Goal: Entertainment & Leisure: Consume media (video, audio)

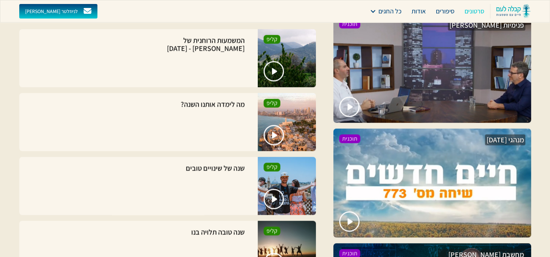
scroll to position [856, 0]
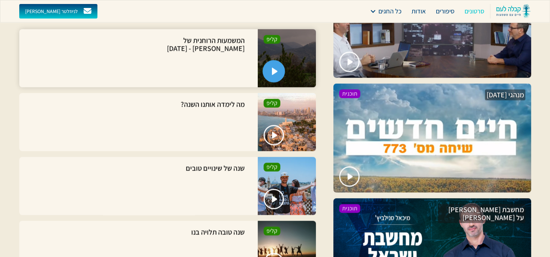
click at [272, 71] on img "open lightbox" at bounding box center [275, 71] width 6 height 7
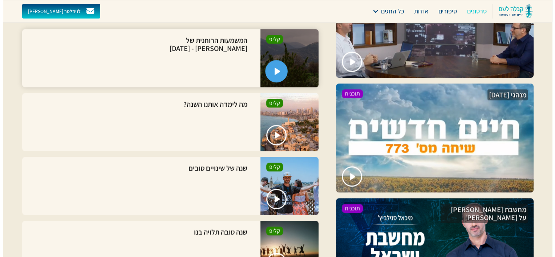
scroll to position [856, 0]
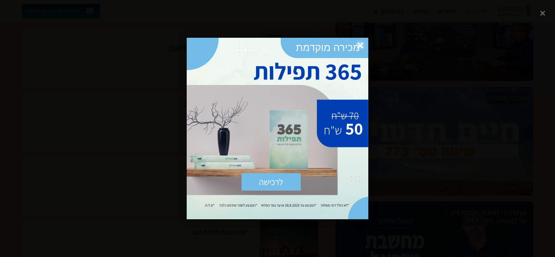
click at [359, 44] on span "×" at bounding box center [361, 46] width 16 height 16
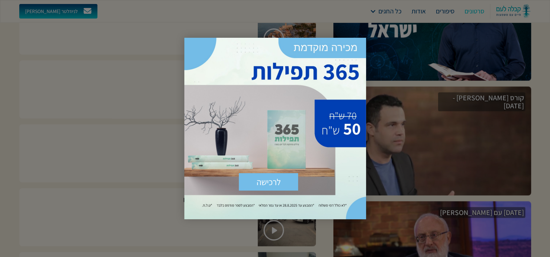
scroll to position [1075, 0]
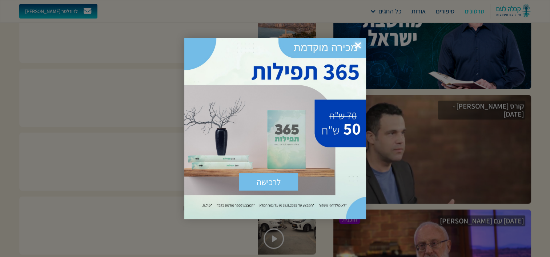
click at [359, 45] on span "×" at bounding box center [358, 46] width 16 height 16
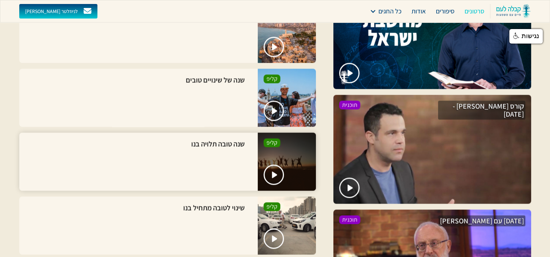
click at [277, 144] on div at bounding box center [287, 162] width 58 height 58
click at [276, 171] on img "open lightbox" at bounding box center [275, 174] width 6 height 7
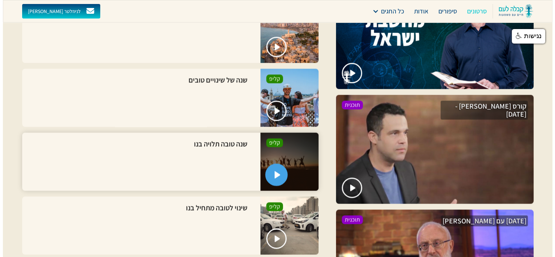
scroll to position [1074, 0]
